Goal: Check status: Check status

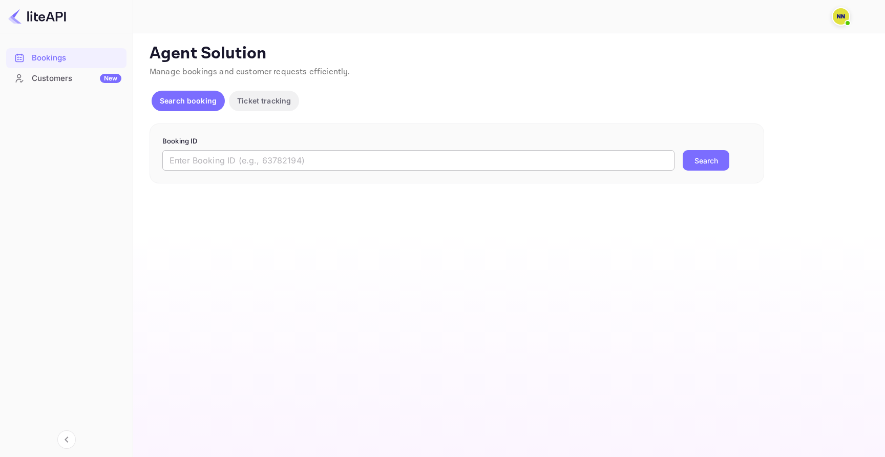
click at [408, 155] on input "text" at bounding box center [418, 160] width 512 height 20
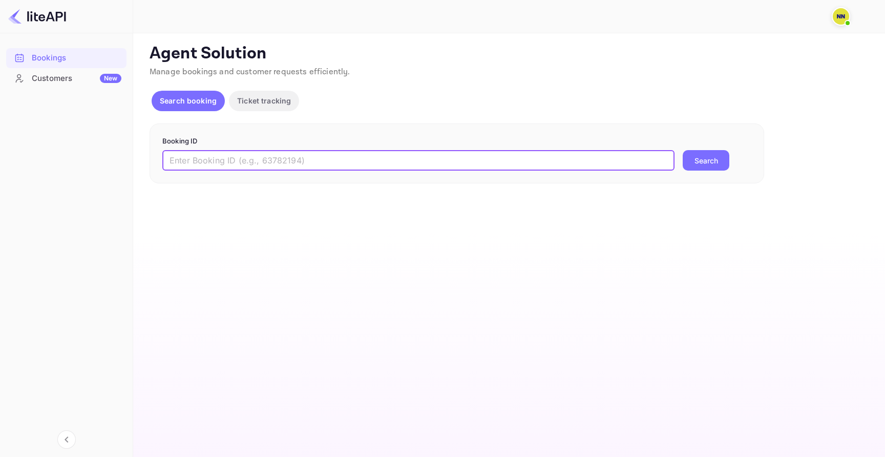
click at [271, 107] on button "Ticket tracking" at bounding box center [264, 101] width 70 height 20
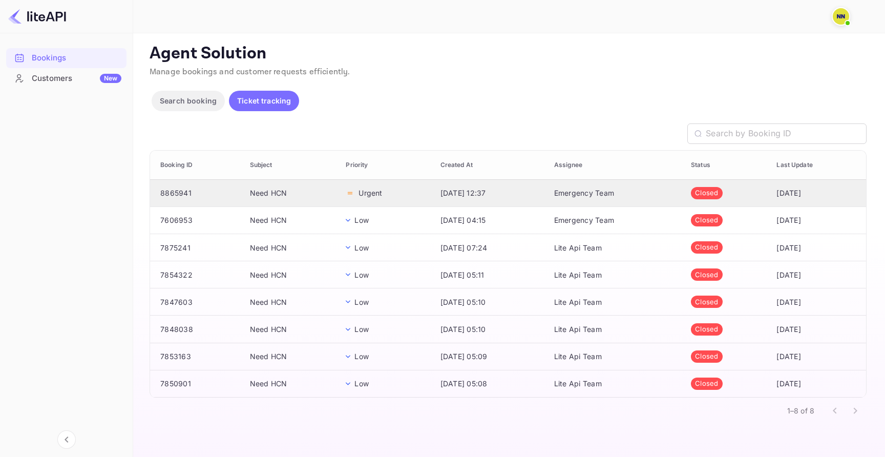
click at [258, 183] on td "Need HCN" at bounding box center [290, 192] width 96 height 27
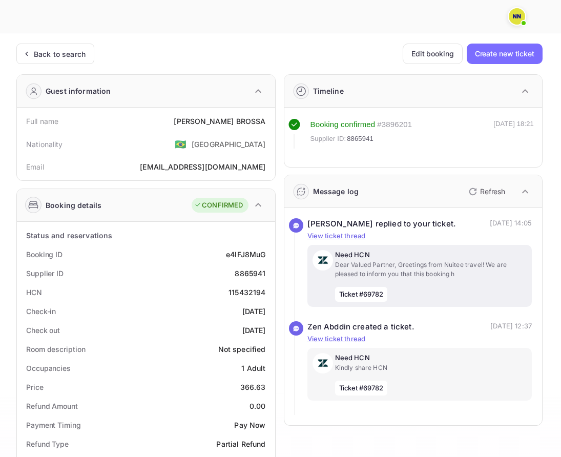
click at [389, 274] on p "Dear Valued Partner, Greetings from Nuitee travel! We are pleased to inform you…" at bounding box center [431, 269] width 192 height 18
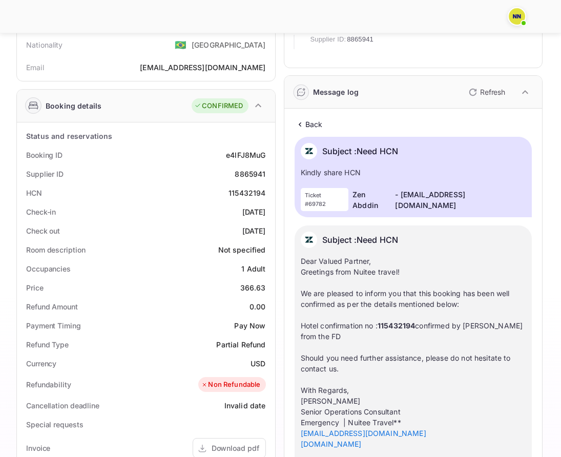
scroll to position [93, 0]
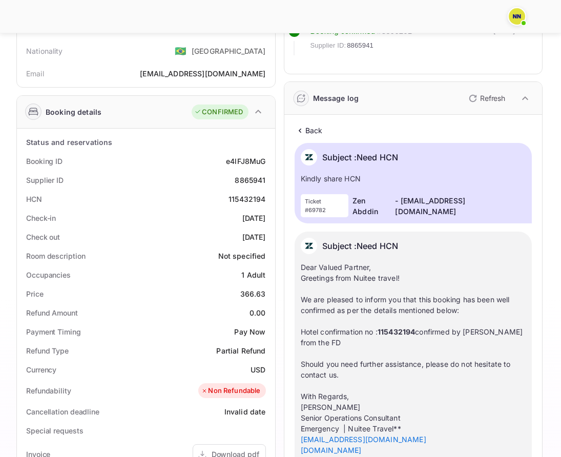
click at [314, 135] on p "Back" at bounding box center [313, 130] width 17 height 11
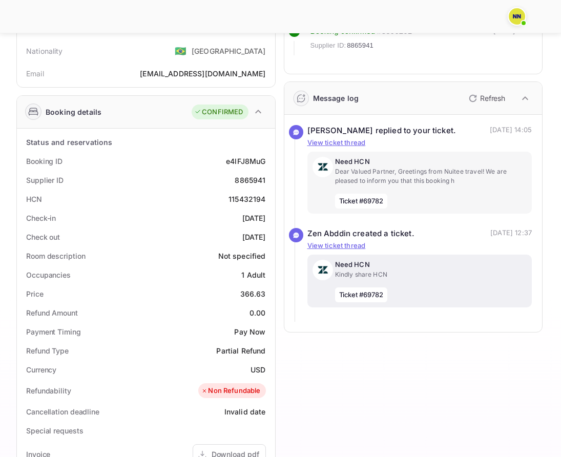
click at [399, 275] on p "Kindly share HCN" at bounding box center [431, 274] width 192 height 9
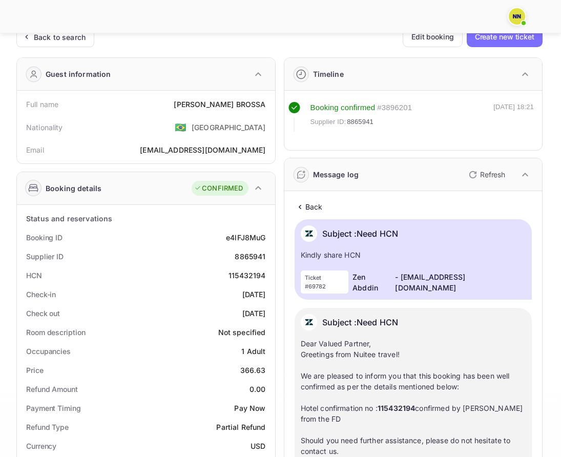
scroll to position [15, 0]
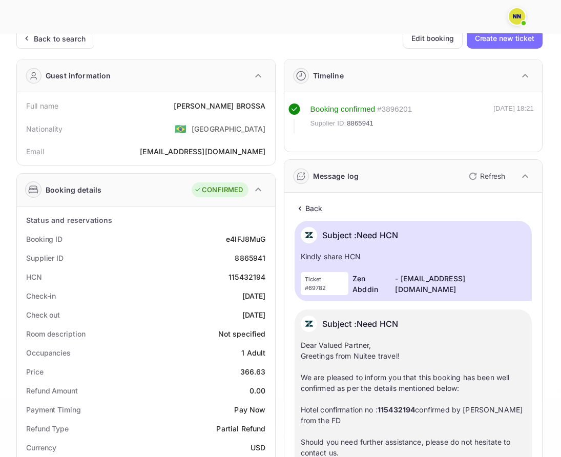
click at [325, 207] on div "Back" at bounding box center [413, 208] width 238 height 11
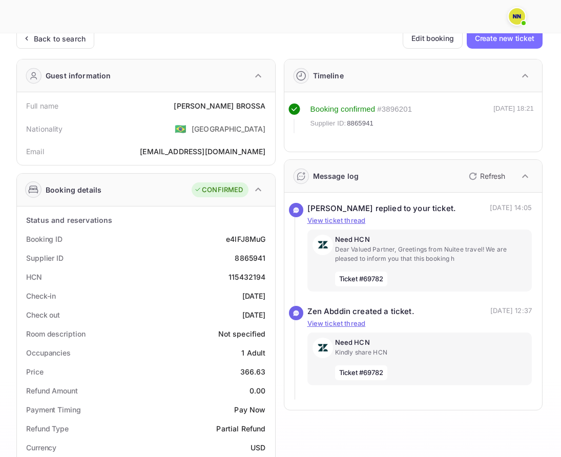
scroll to position [0, 0]
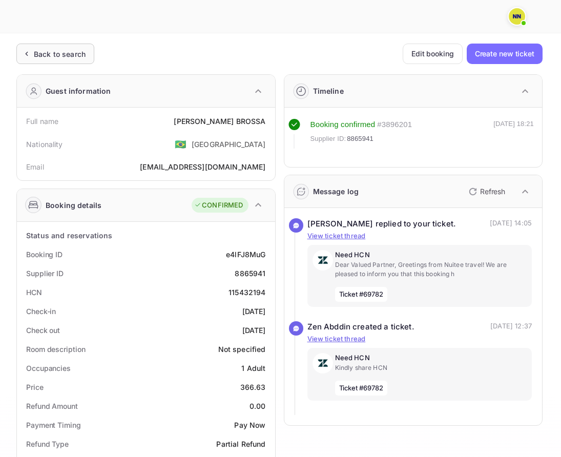
click at [47, 50] on div "Back to search" at bounding box center [60, 54] width 52 height 11
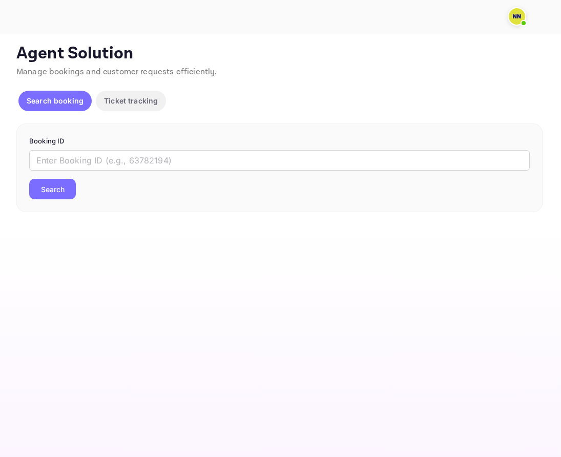
click at [127, 100] on p "Ticket tracking" at bounding box center [131, 100] width 54 height 11
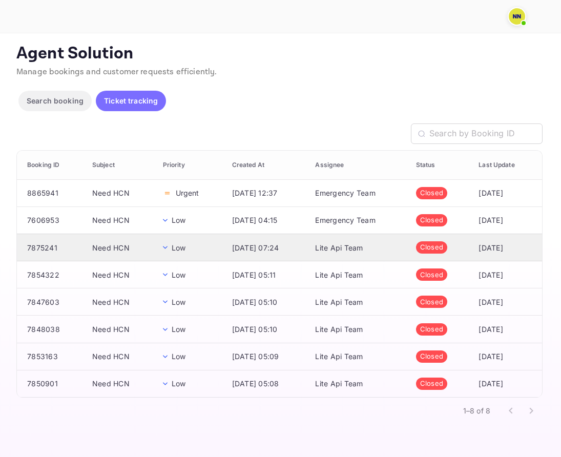
click at [206, 243] on td "Low" at bounding box center [189, 246] width 69 height 27
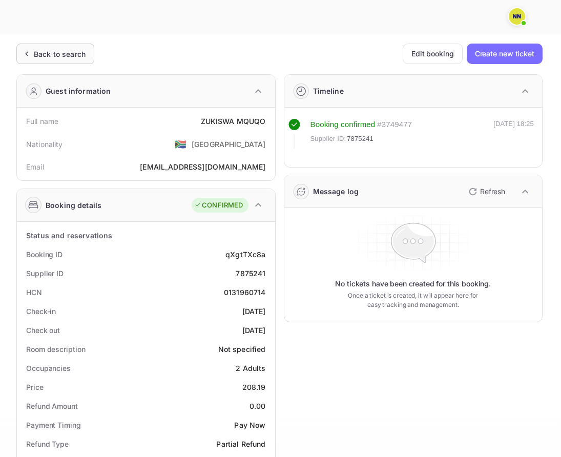
click at [78, 51] on div "Back to search" at bounding box center [60, 54] width 52 height 11
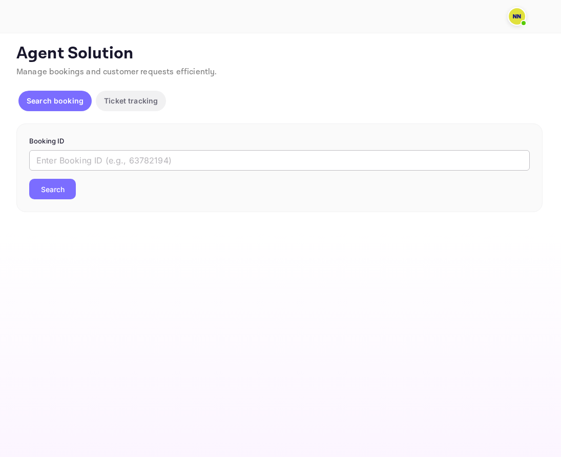
click at [146, 162] on input "text" at bounding box center [279, 160] width 500 height 20
click at [131, 99] on p "Ticket tracking" at bounding box center [131, 100] width 54 height 11
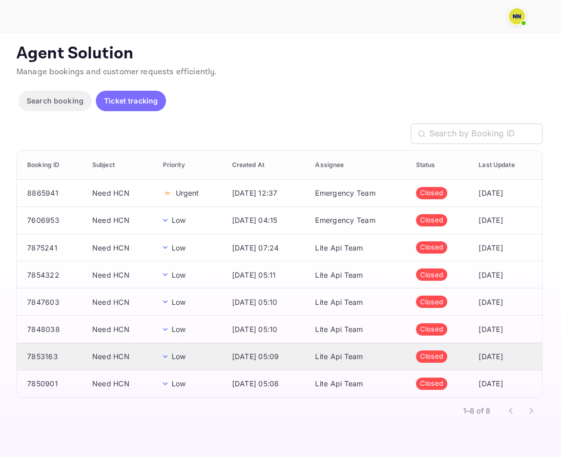
click at [120, 364] on td "Need HCN" at bounding box center [119, 355] width 71 height 27
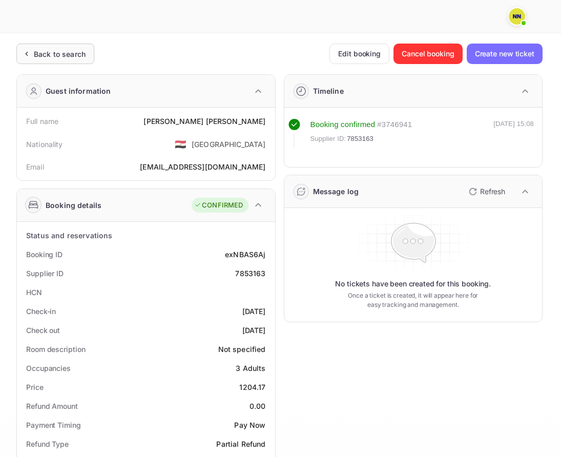
click at [72, 49] on div "Back to search" at bounding box center [60, 54] width 52 height 11
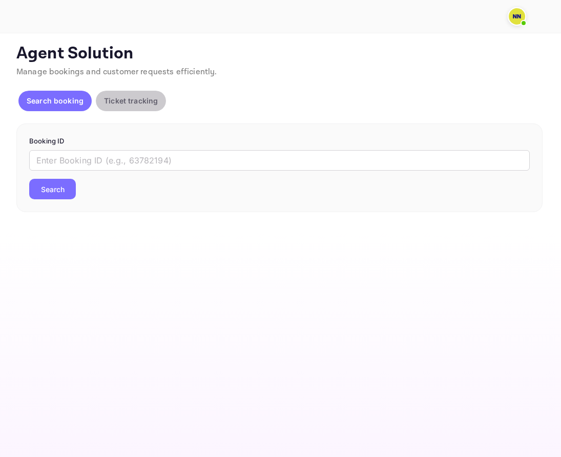
click at [114, 98] on p "Ticket tracking" at bounding box center [131, 100] width 54 height 11
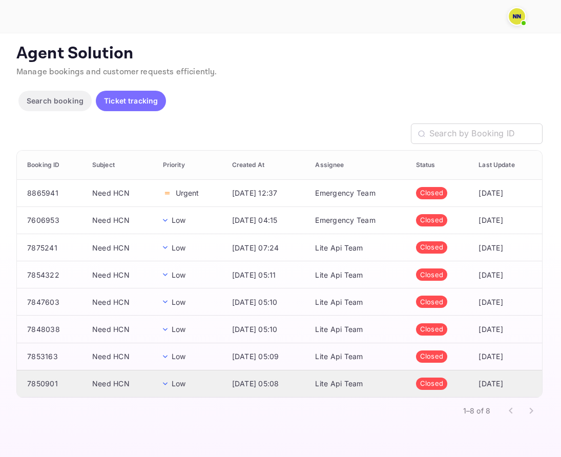
click at [112, 374] on td "Need HCN" at bounding box center [119, 383] width 71 height 27
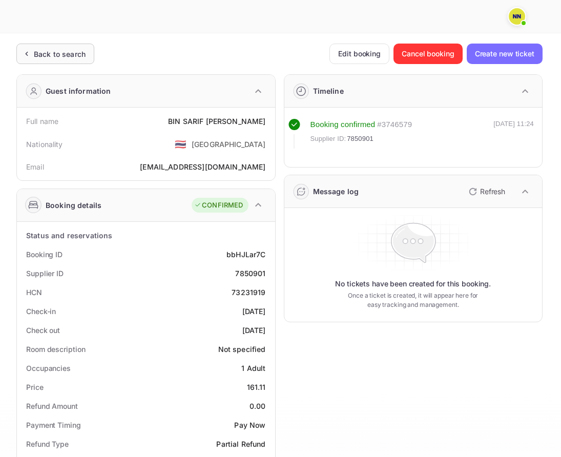
click at [68, 58] on div "Back to search" at bounding box center [60, 54] width 52 height 11
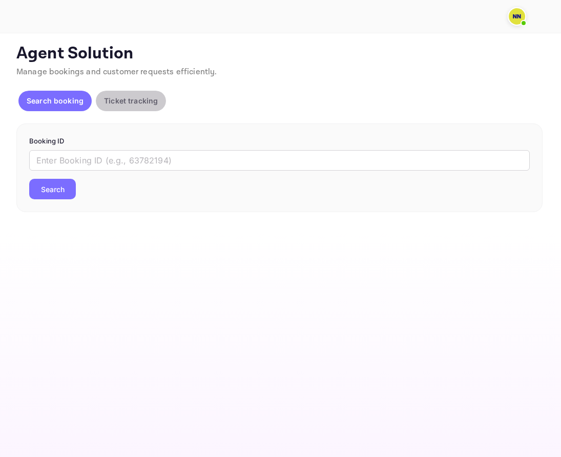
click at [152, 109] on button "Ticket tracking" at bounding box center [131, 101] width 70 height 20
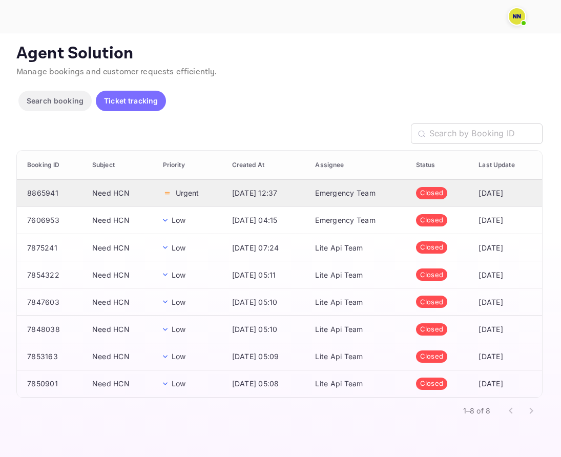
click at [179, 192] on p "Urgent" at bounding box center [188, 192] width 24 height 11
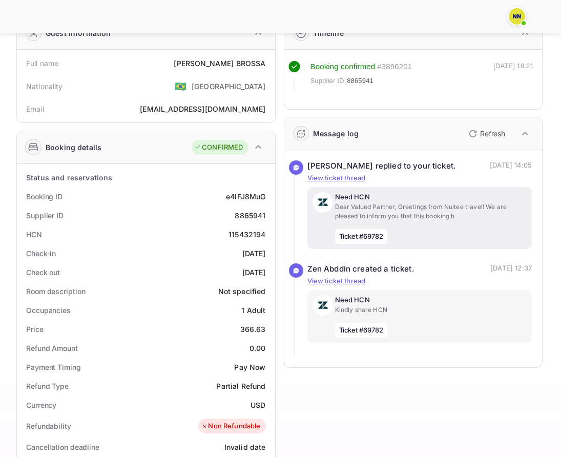
scroll to position [67, 0]
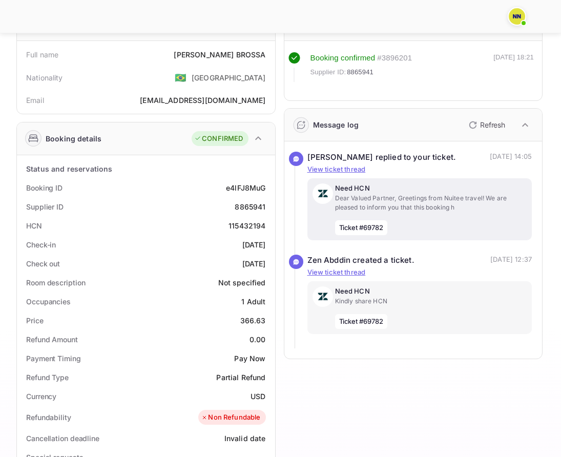
click at [374, 288] on p "Need HCN" at bounding box center [431, 291] width 192 height 10
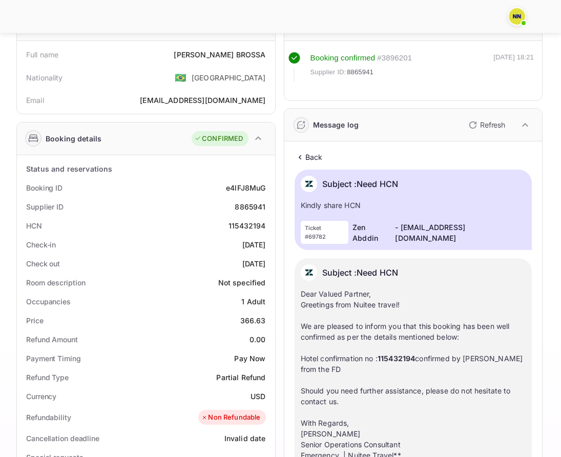
click at [315, 154] on p "Back" at bounding box center [313, 157] width 17 height 11
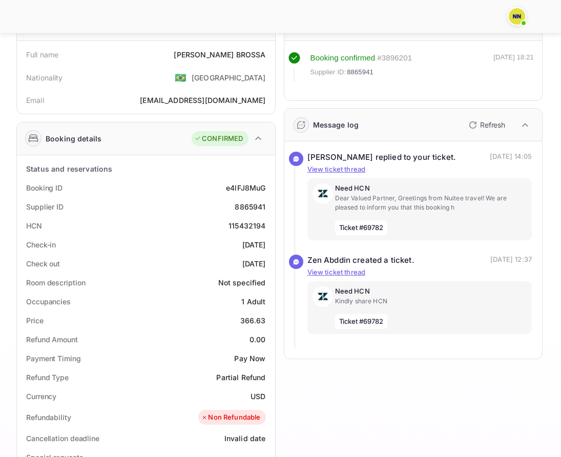
scroll to position [0, 0]
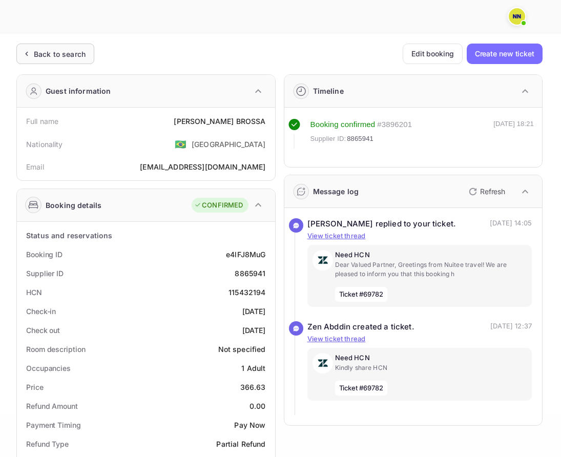
click at [81, 60] on div "Back to search" at bounding box center [55, 54] width 78 height 20
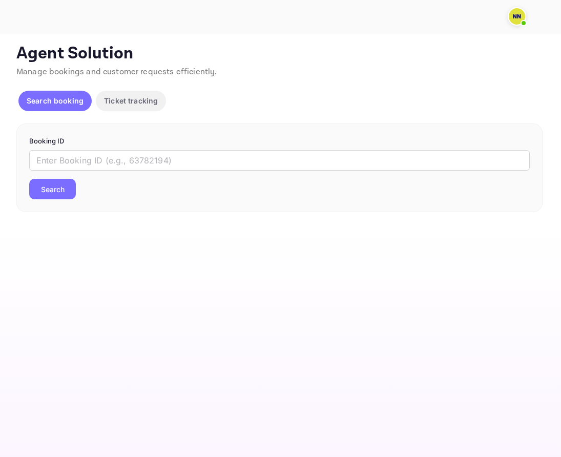
click at [131, 99] on p "Ticket tracking" at bounding box center [131, 100] width 54 height 11
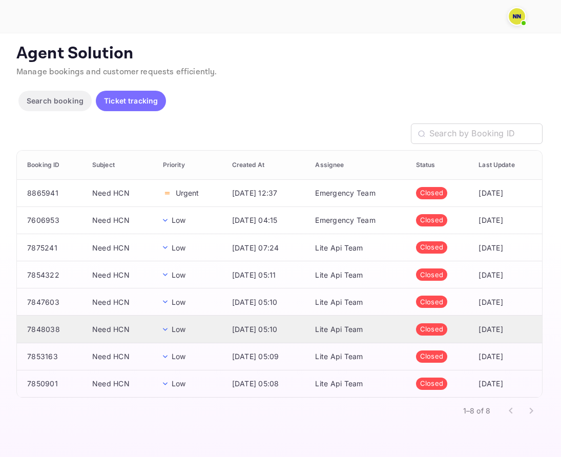
click at [275, 339] on td "[DATE] 05:10" at bounding box center [265, 328] width 83 height 27
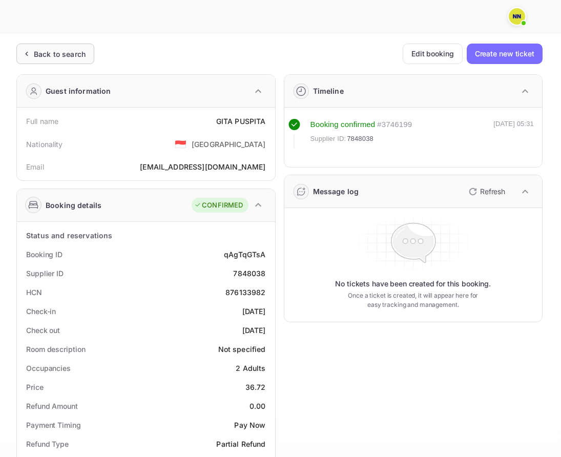
click at [48, 50] on div "Back to search" at bounding box center [60, 54] width 52 height 11
